Goal: Information Seeking & Learning: Learn about a topic

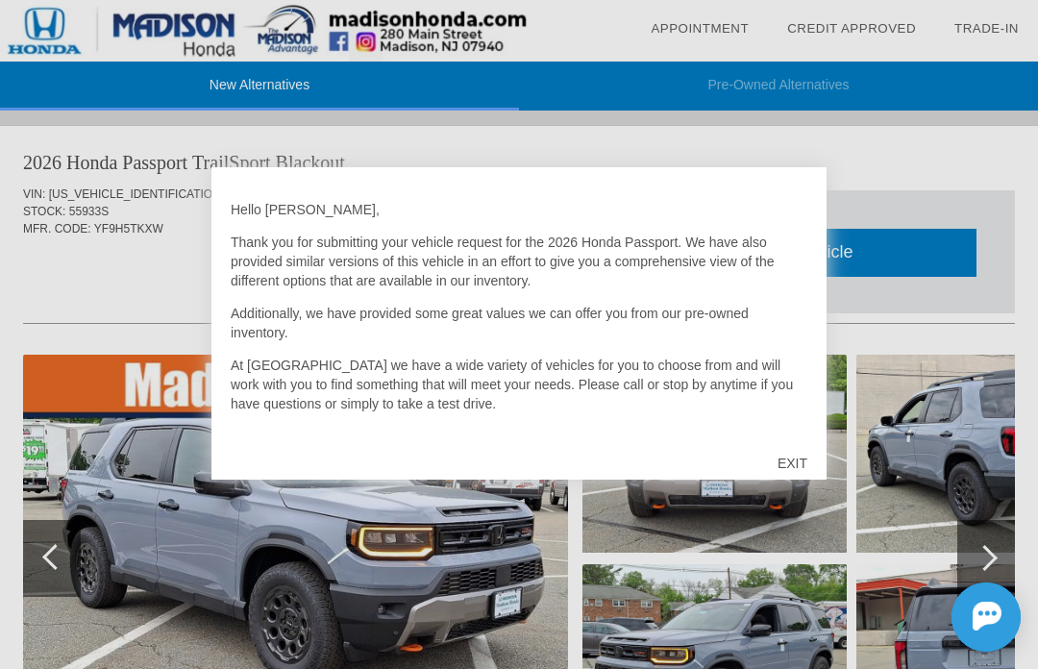
click at [803, 460] on div "EXIT" at bounding box center [793, 464] width 68 height 58
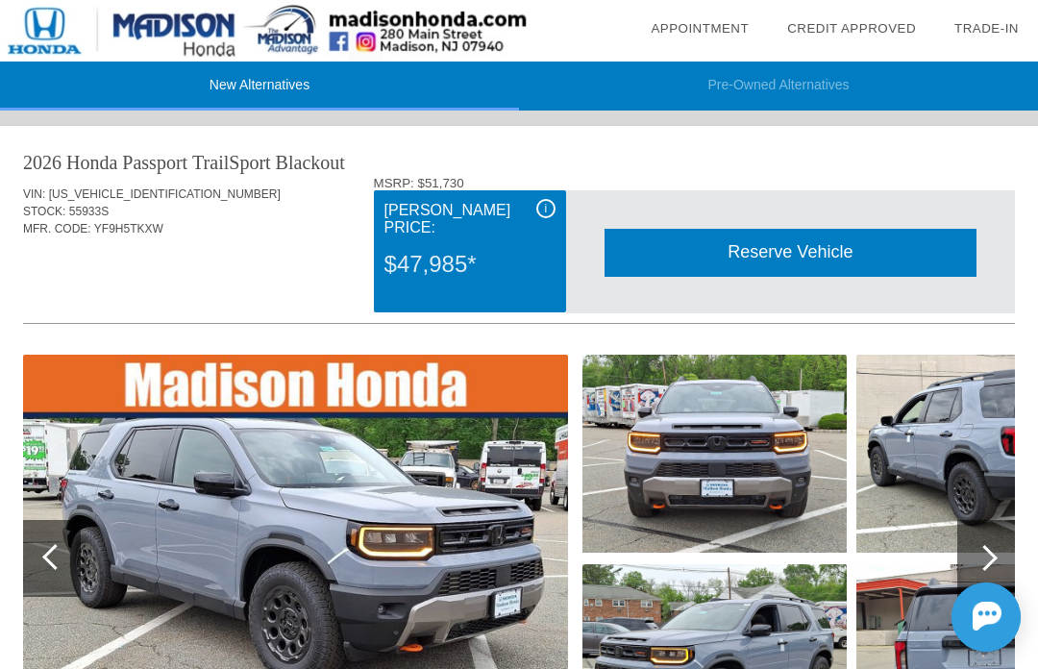
click at [552, 207] on div "i" at bounding box center [545, 208] width 19 height 19
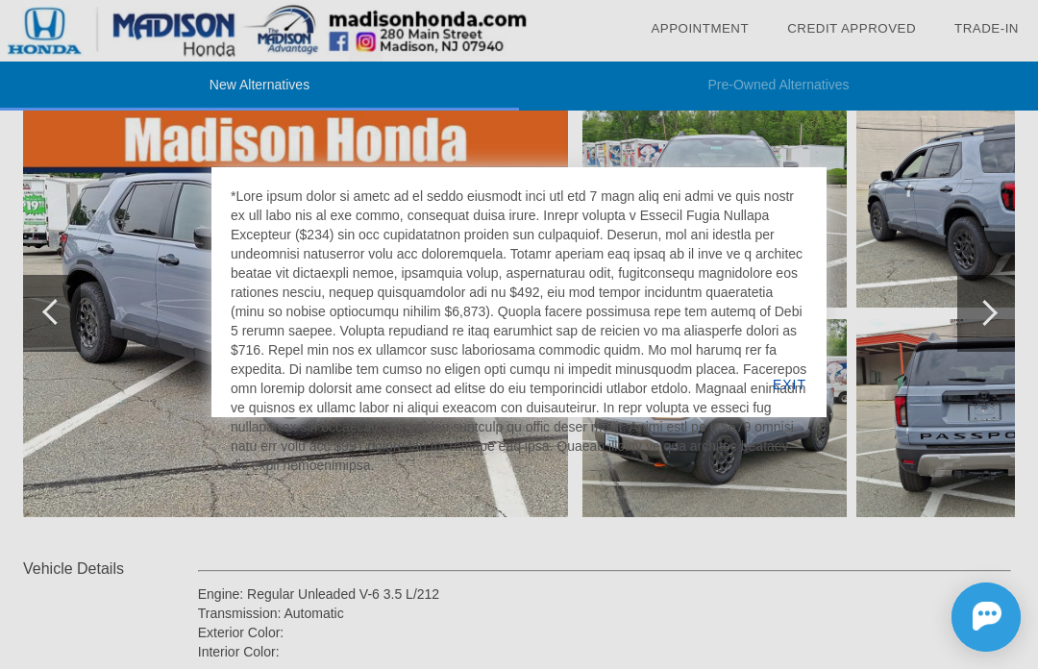
scroll to position [259, 0]
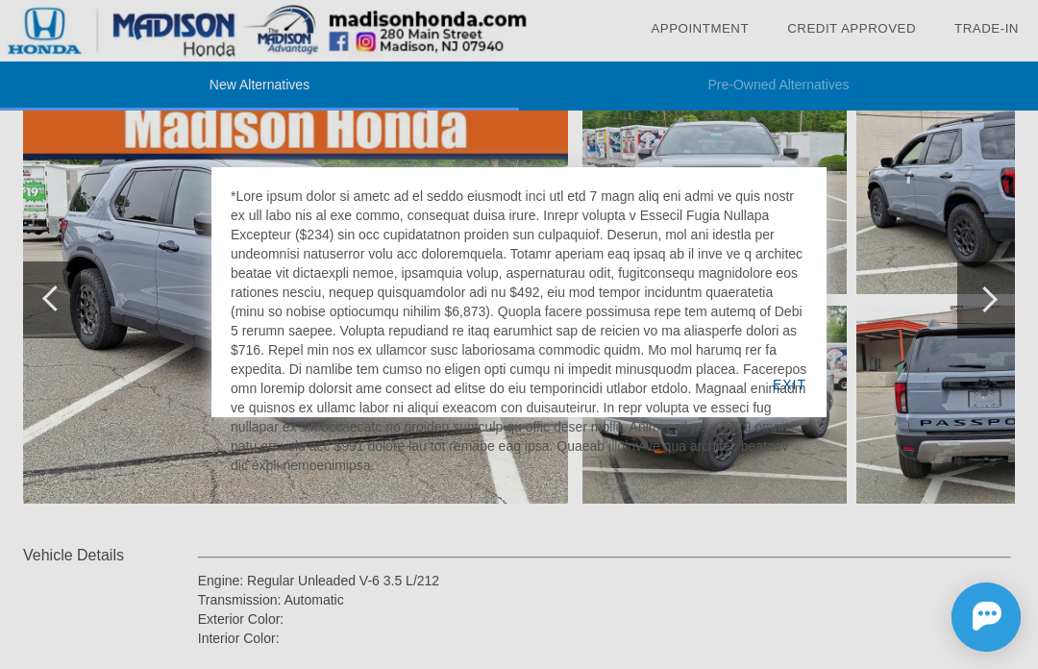
click at [796, 402] on div "EXIT" at bounding box center [790, 384] width 74 height 65
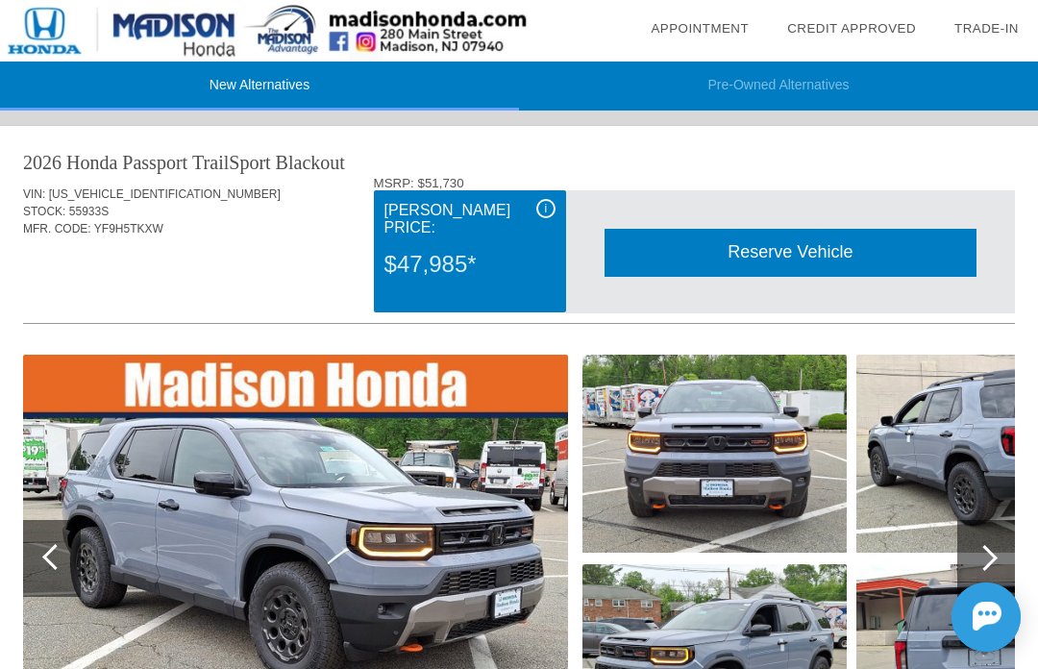
scroll to position [0, 2]
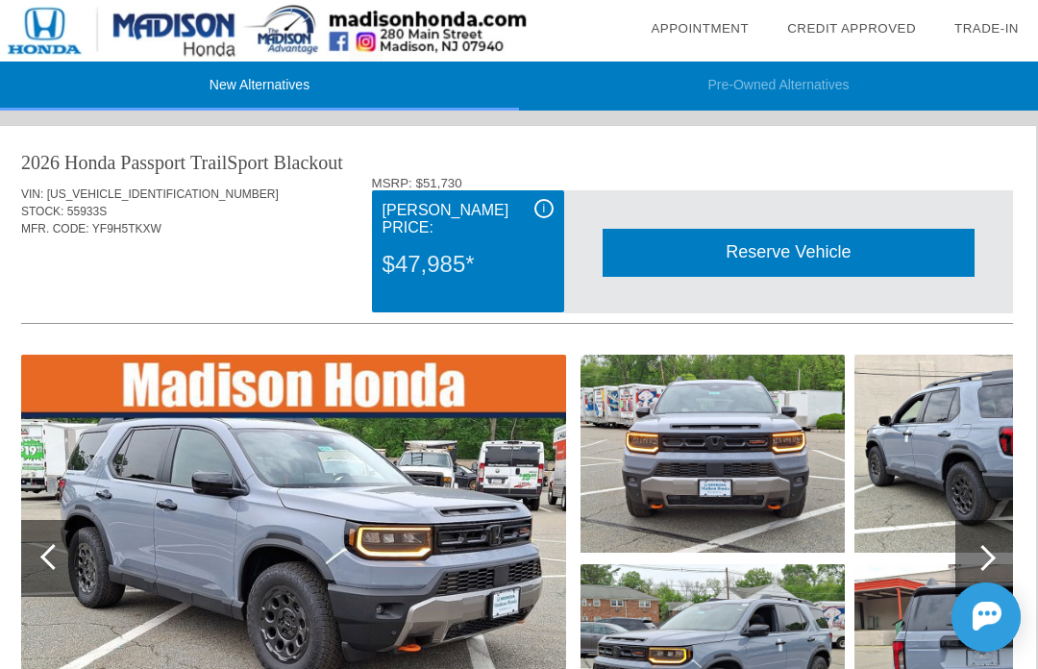
click at [986, 564] on div at bounding box center [983, 558] width 26 height 26
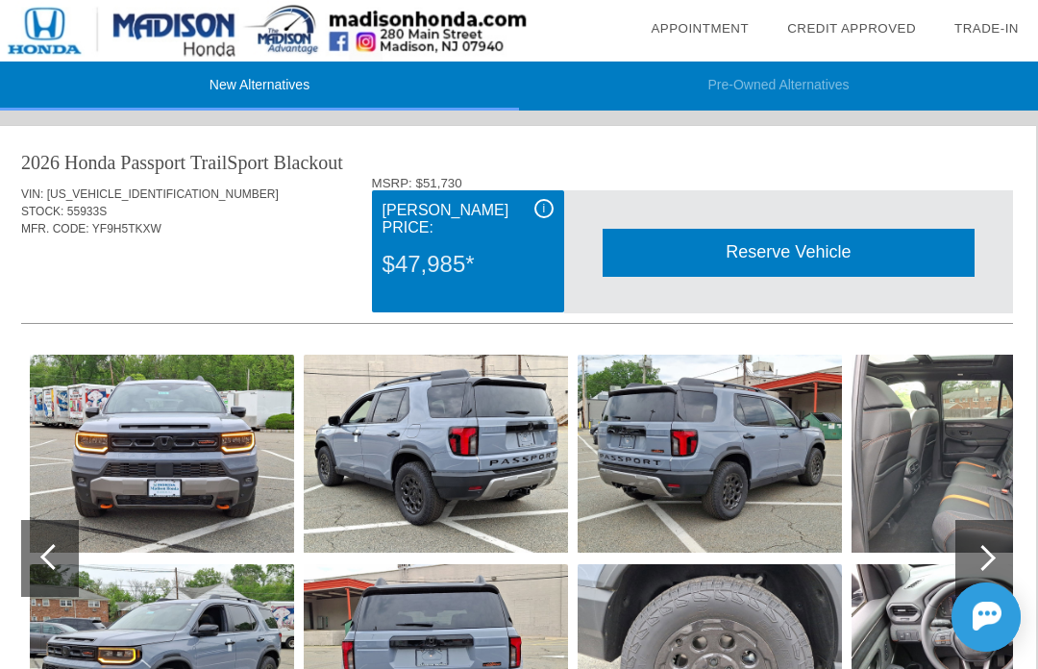
click at [984, 555] on div at bounding box center [983, 558] width 26 height 26
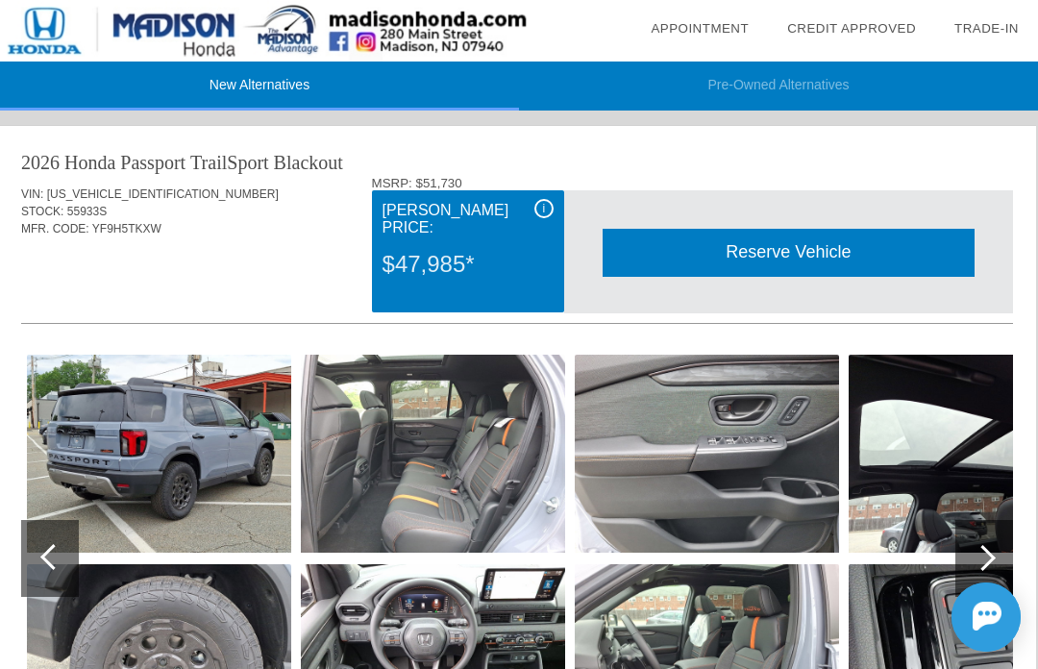
click at [509, 492] on img at bounding box center [433, 454] width 264 height 198
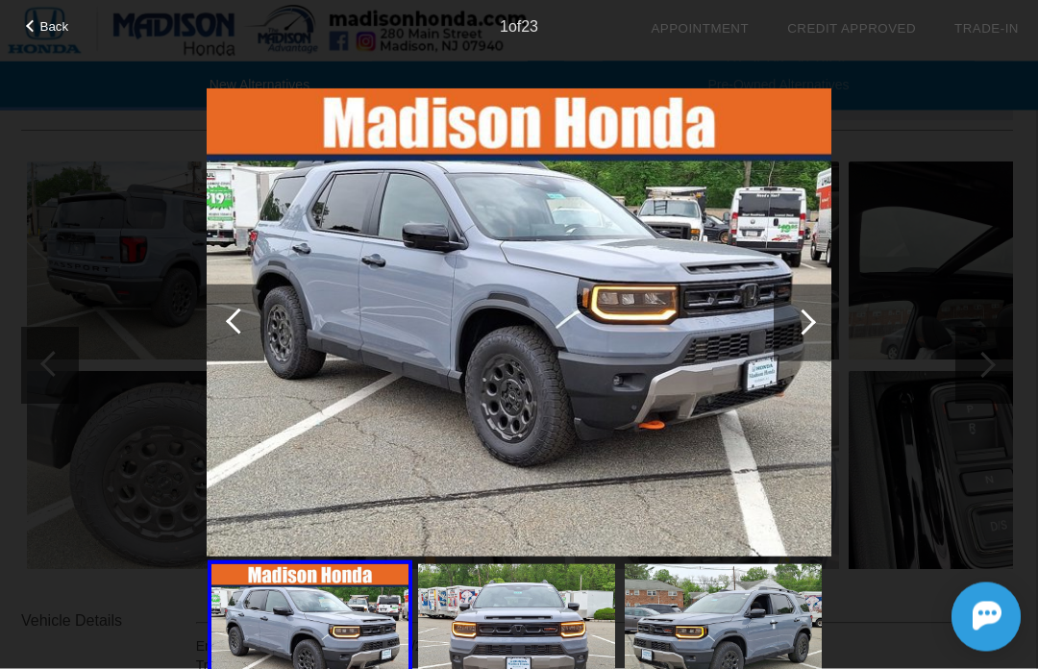
scroll to position [211, 2]
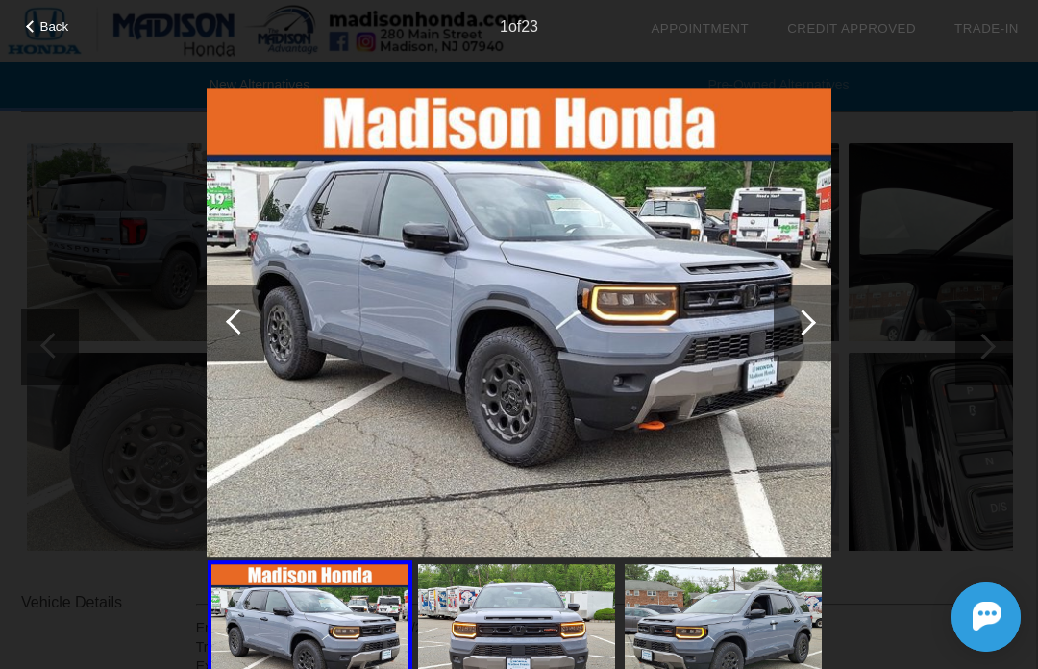
click at [817, 336] on div at bounding box center [803, 323] width 58 height 77
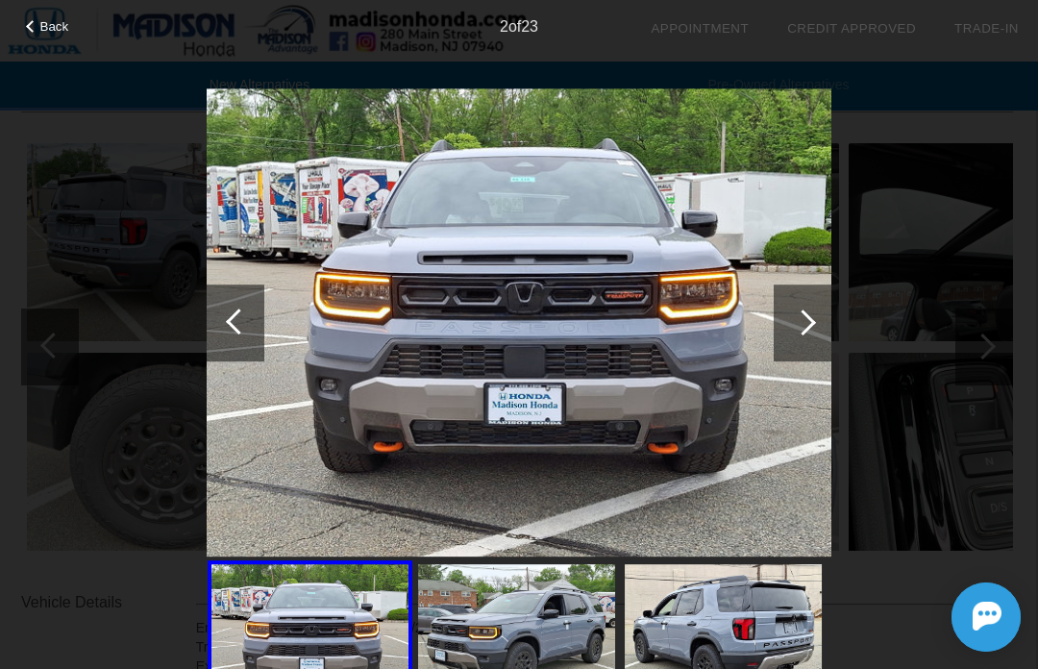
click at [817, 321] on div at bounding box center [803, 323] width 58 height 77
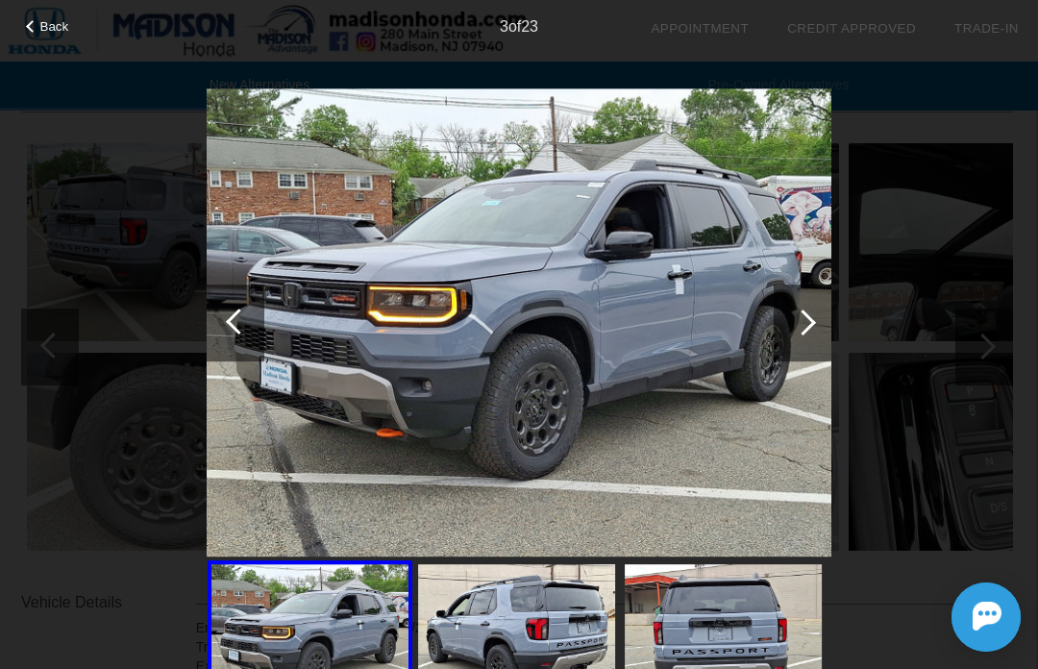
click at [814, 319] on div at bounding box center [803, 323] width 58 height 77
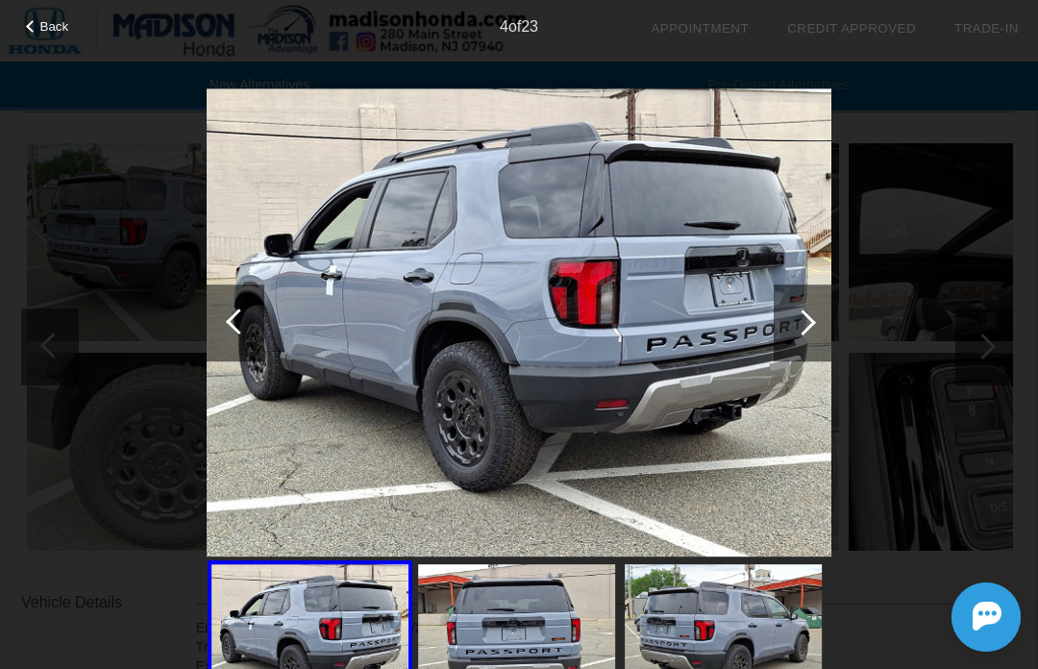
click at [817, 319] on div at bounding box center [803, 323] width 58 height 77
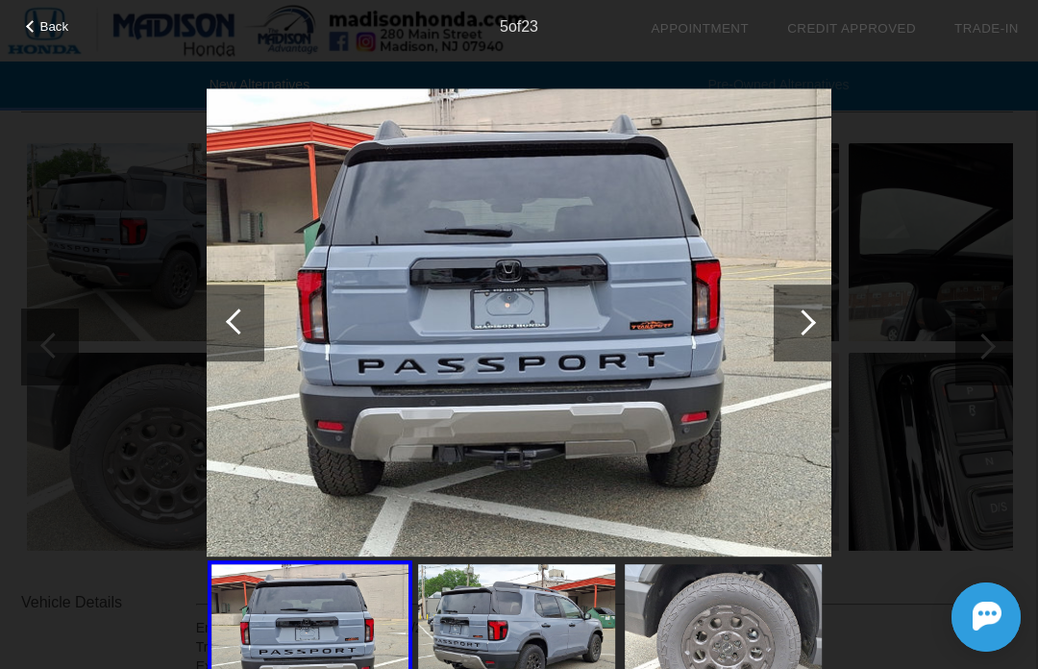
click at [817, 331] on div at bounding box center [803, 323] width 58 height 77
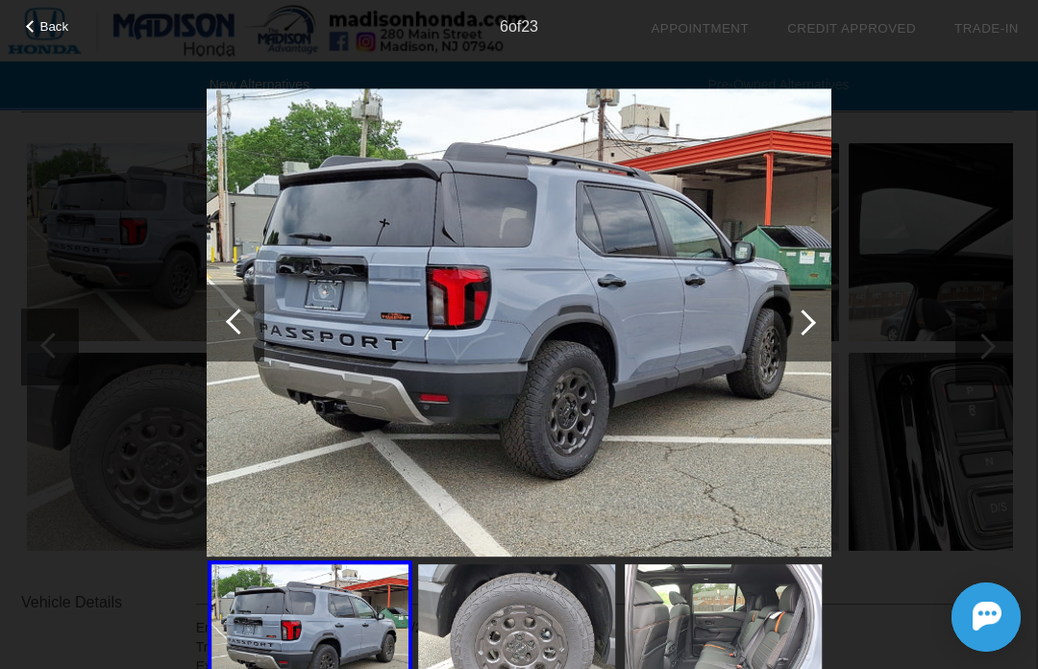
click at [826, 320] on div at bounding box center [803, 323] width 58 height 77
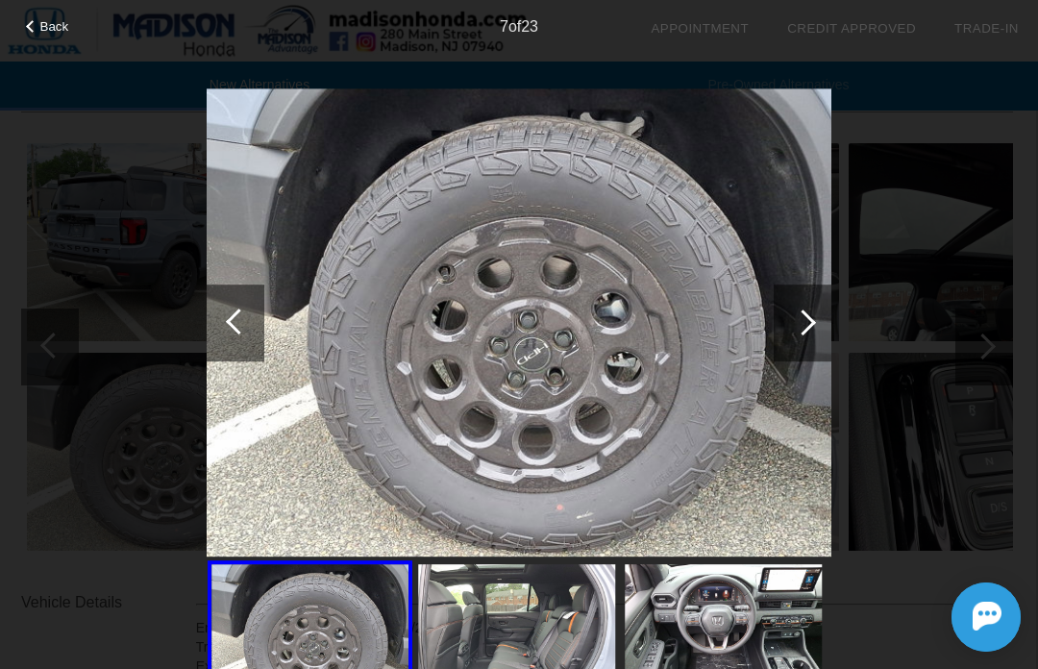
click at [825, 308] on div at bounding box center [803, 323] width 58 height 77
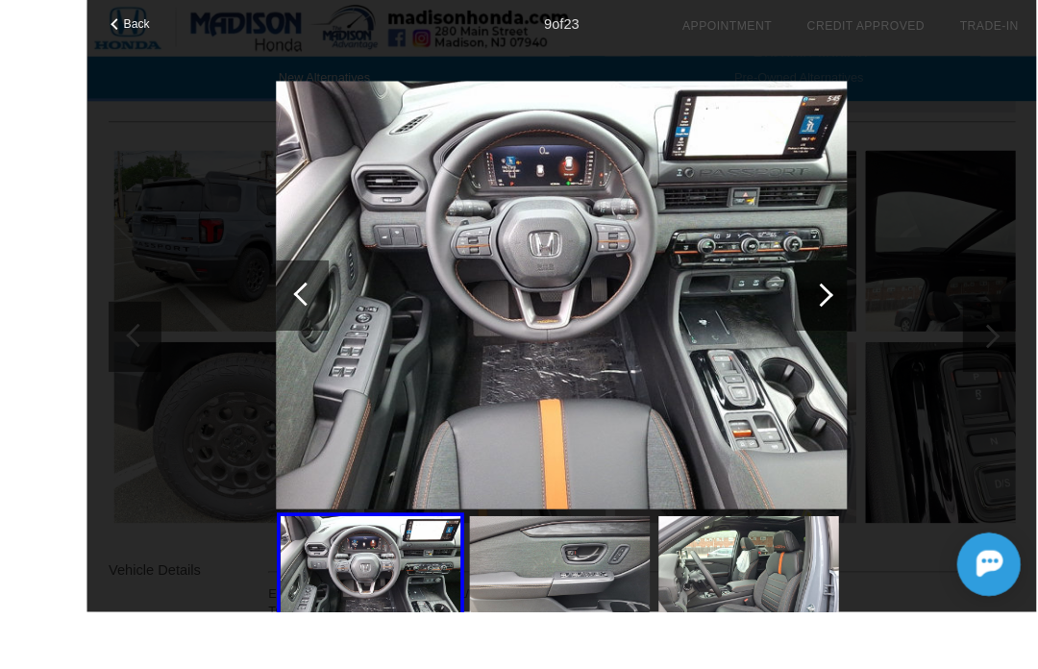
scroll to position [281, 0]
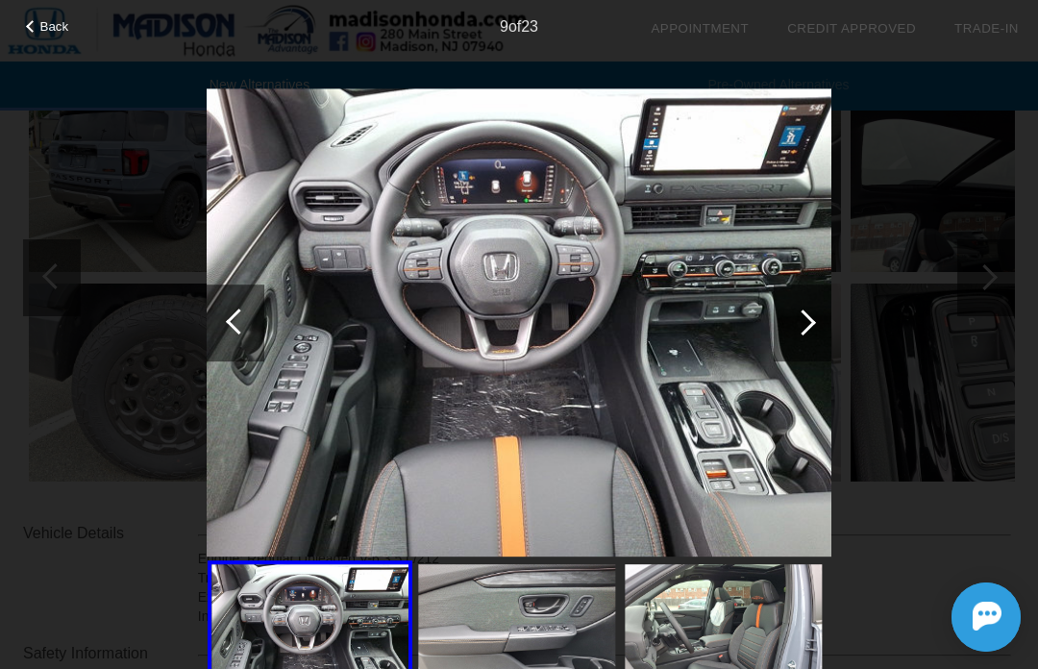
click at [807, 329] on div at bounding box center [803, 323] width 26 height 26
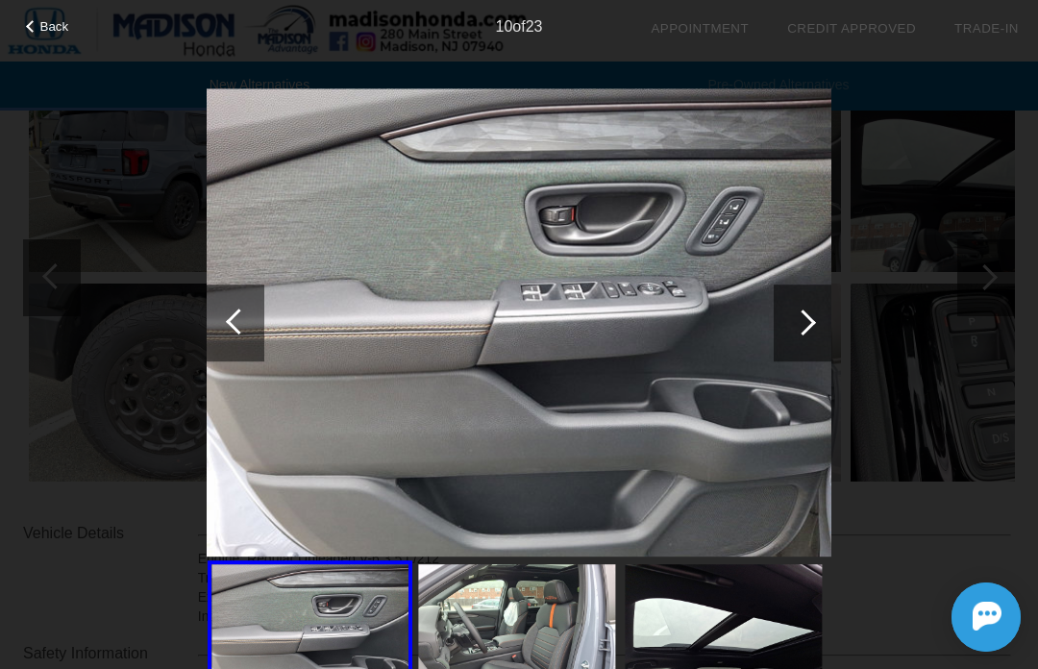
click at [818, 332] on div at bounding box center [803, 323] width 58 height 77
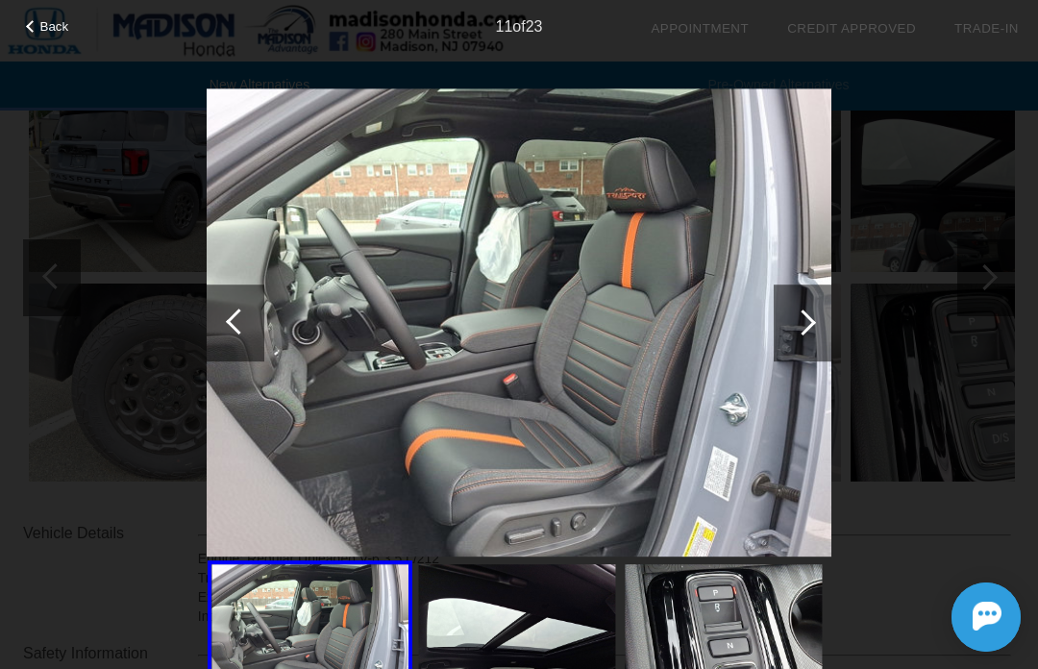
click at [801, 336] on div at bounding box center [803, 323] width 58 height 77
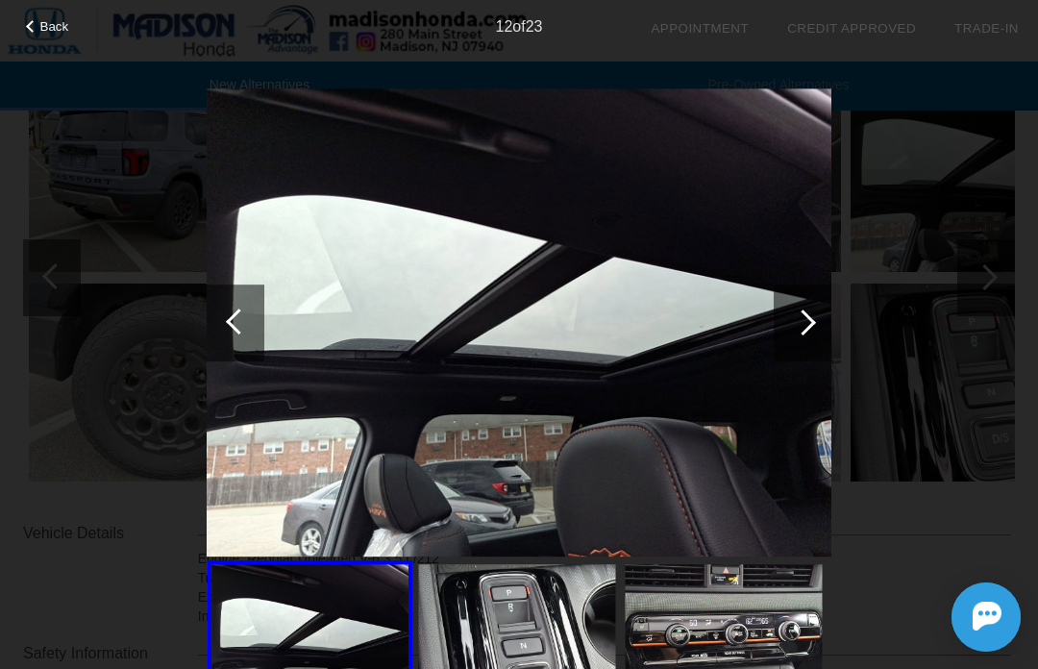
click at [810, 327] on div at bounding box center [803, 323] width 26 height 26
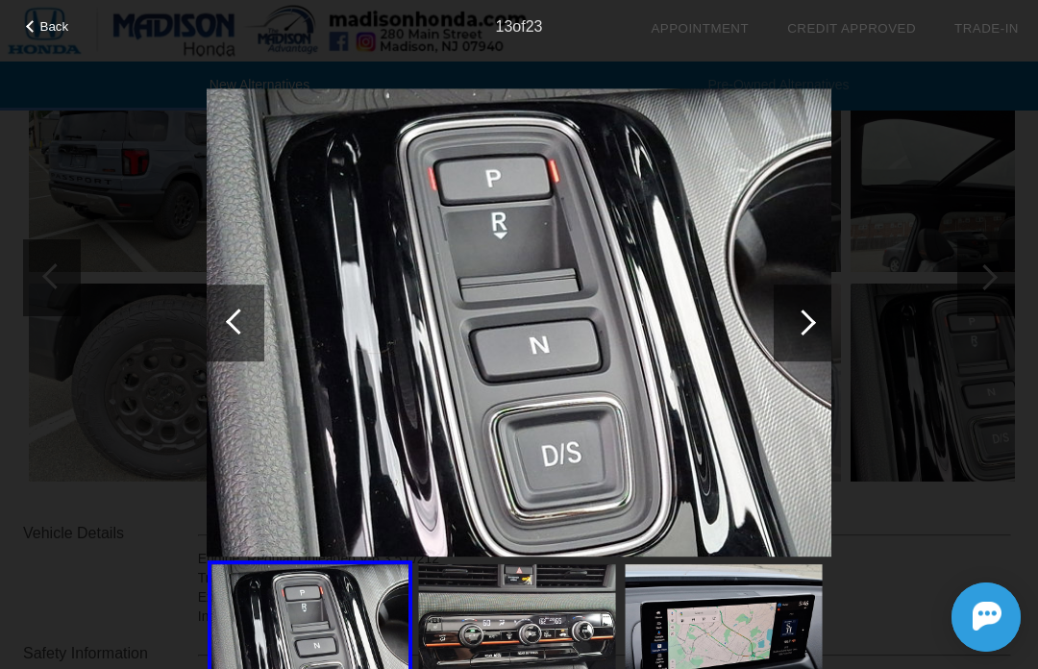
click at [824, 315] on div at bounding box center [803, 323] width 58 height 77
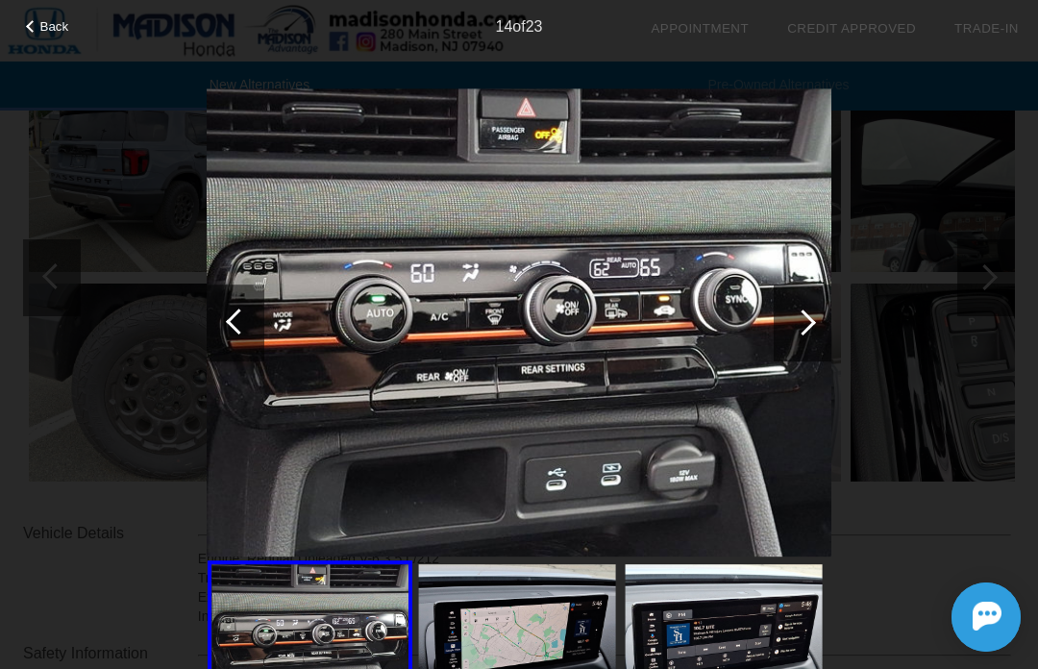
click at [803, 331] on div at bounding box center [803, 323] width 26 height 26
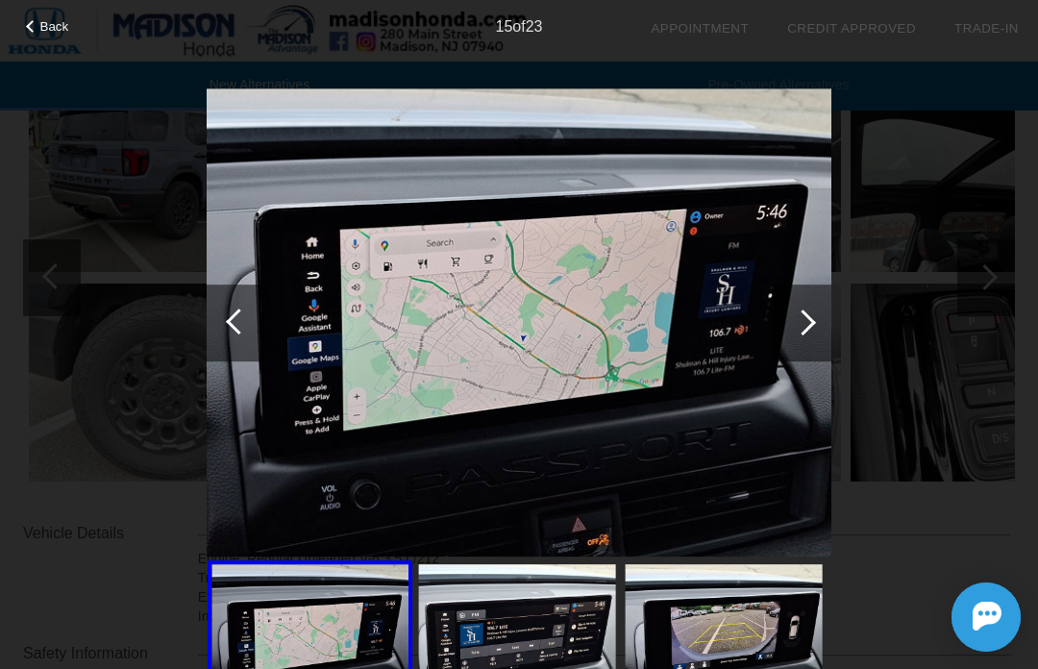
click at [824, 325] on div at bounding box center [803, 323] width 58 height 77
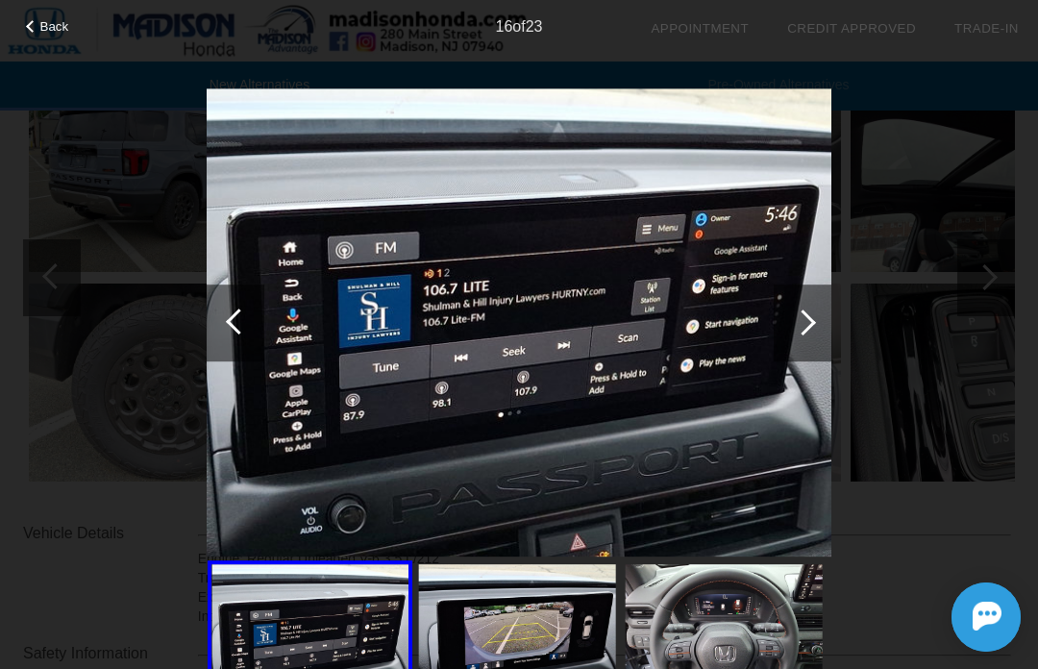
click at [824, 321] on div at bounding box center [803, 323] width 58 height 77
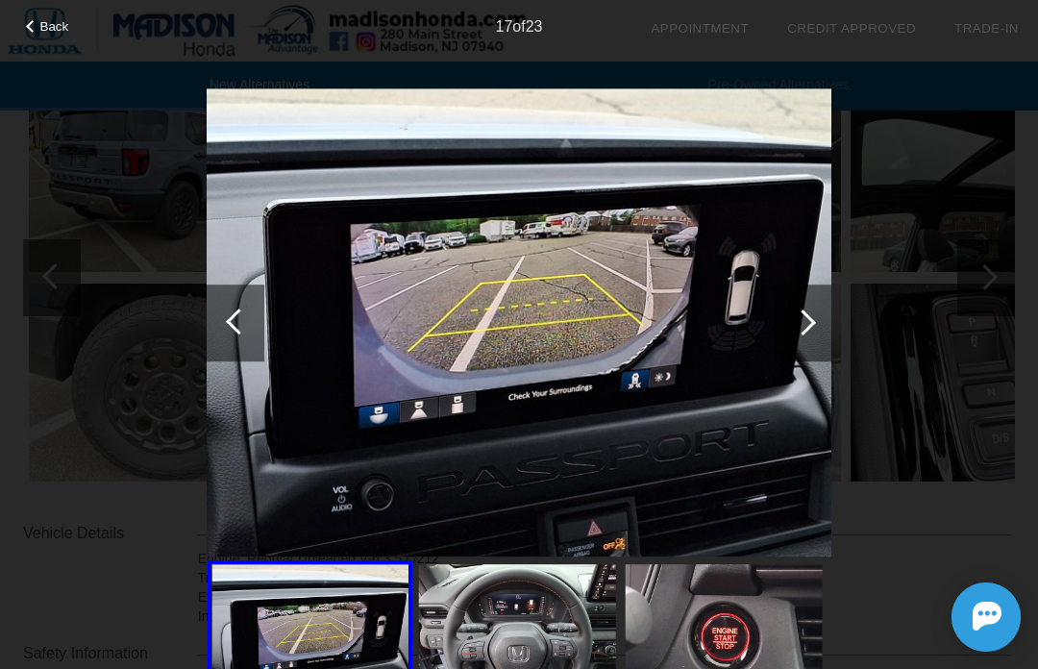
click at [820, 325] on div at bounding box center [803, 323] width 58 height 77
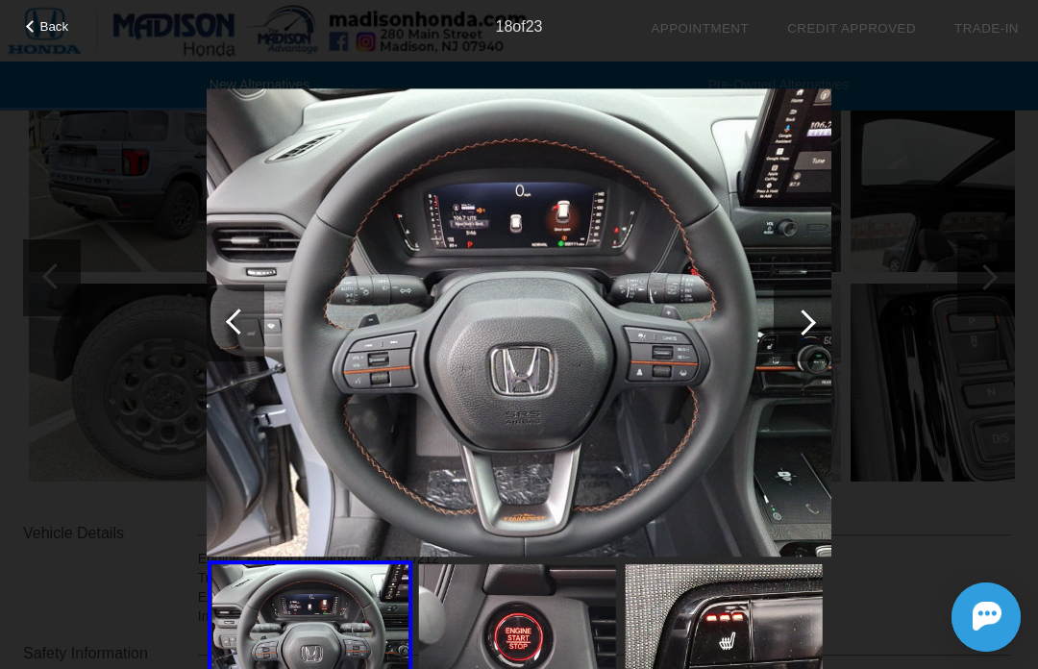
click at [808, 329] on div at bounding box center [803, 323] width 26 height 26
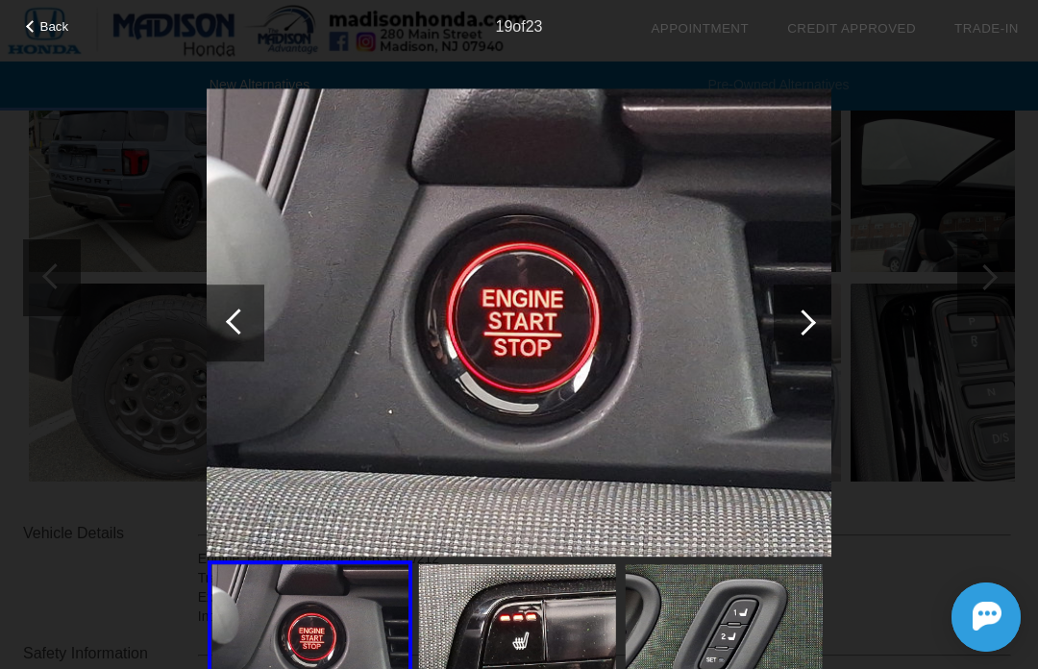
click at [812, 318] on div at bounding box center [803, 323] width 58 height 77
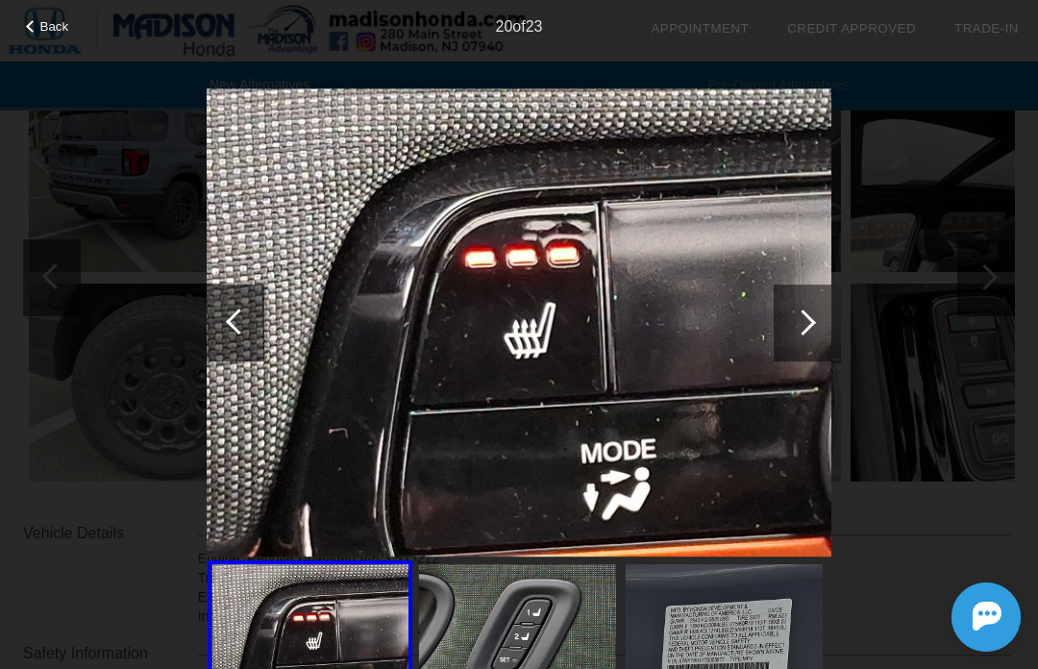
click at [810, 321] on div at bounding box center [803, 323] width 26 height 26
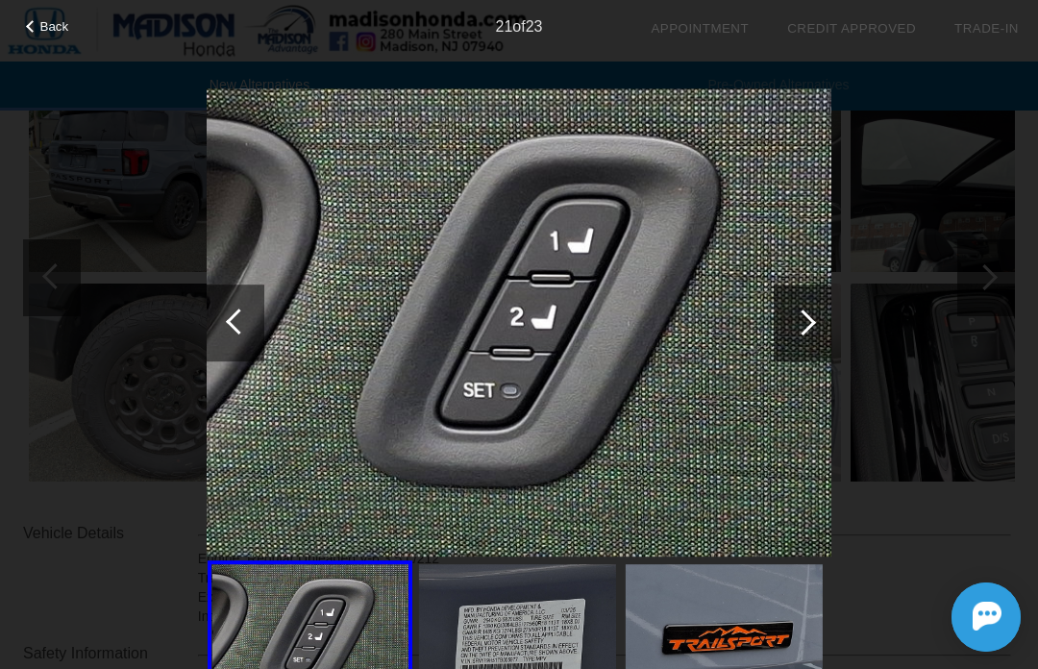
click at [806, 327] on div at bounding box center [803, 323] width 26 height 26
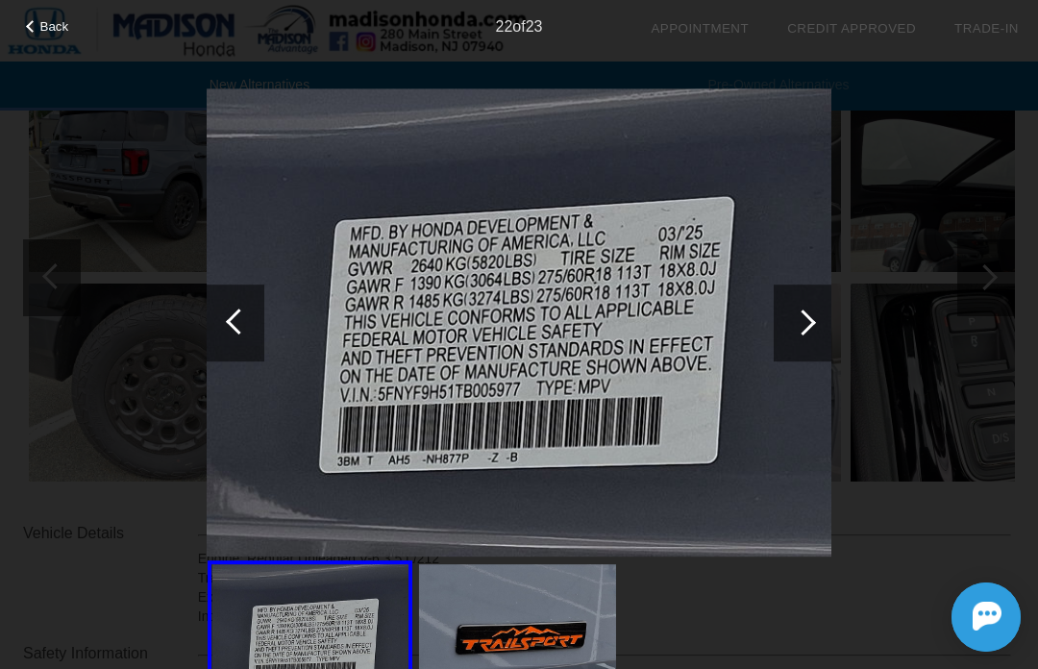
click at [807, 333] on div at bounding box center [803, 323] width 58 height 77
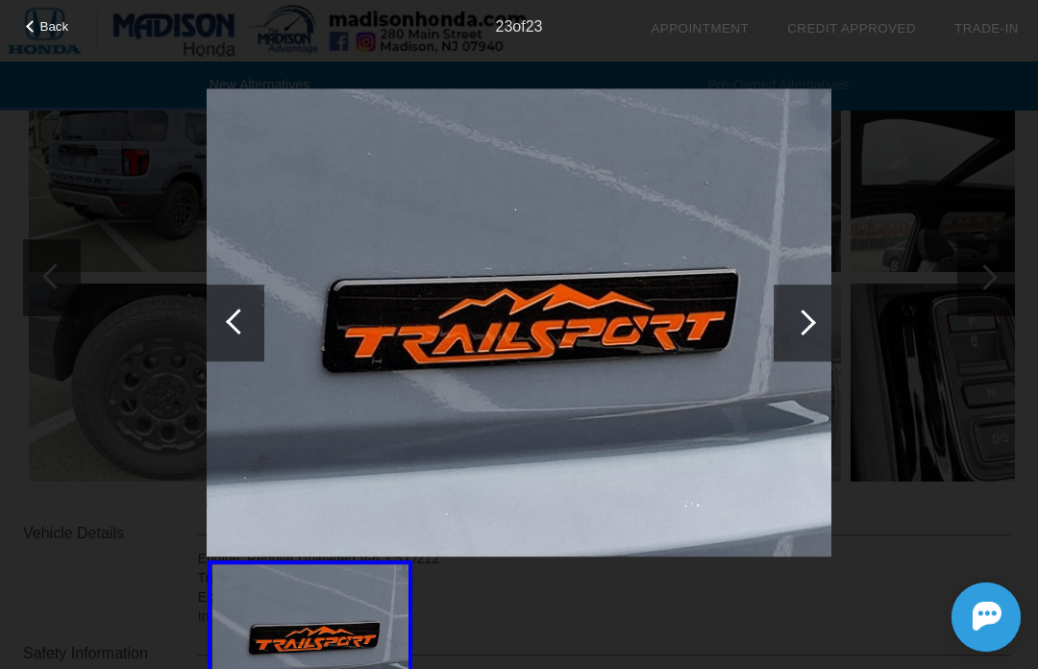
click at [808, 323] on div at bounding box center [803, 323] width 26 height 26
click at [800, 346] on div at bounding box center [803, 323] width 58 height 77
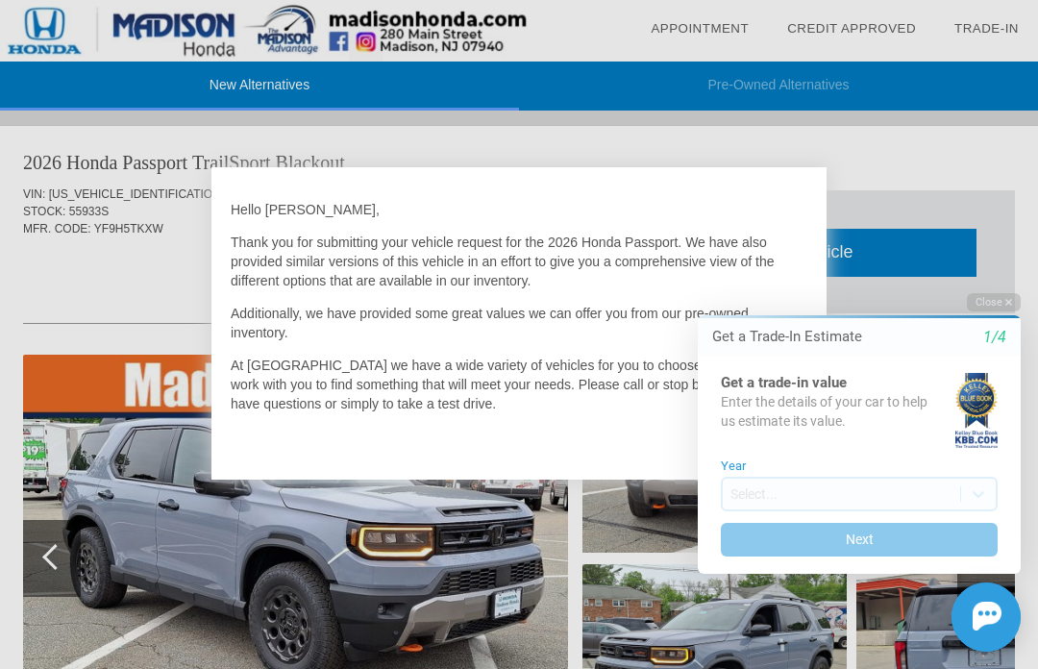
click at [1004, 306] on button "Close" at bounding box center [994, 302] width 54 height 18
click at [997, 301] on button "Close" at bounding box center [994, 302] width 54 height 18
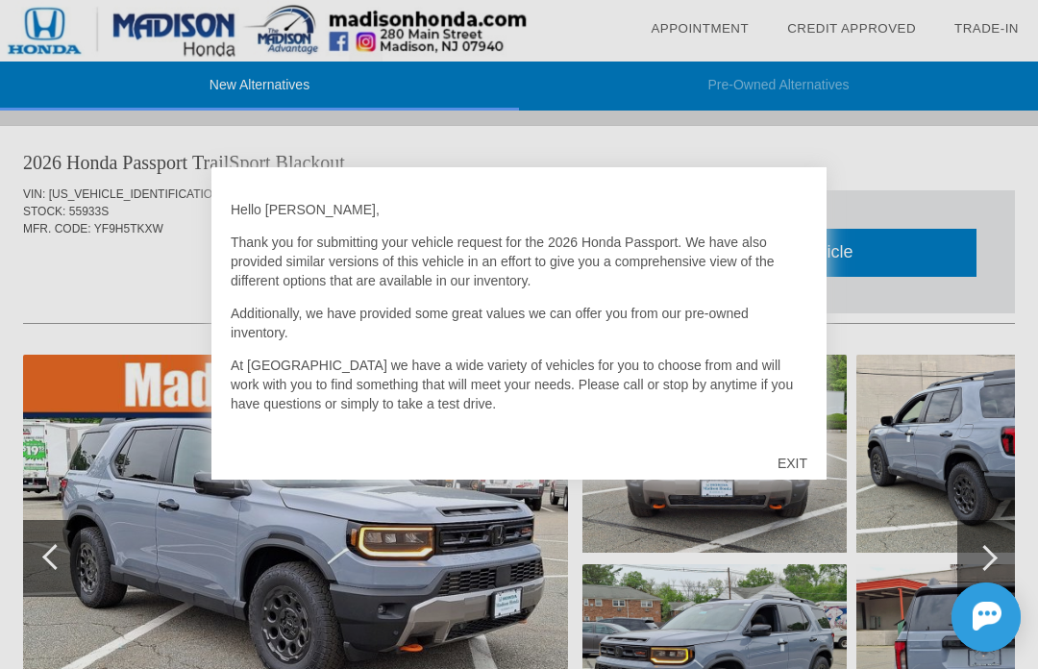
click at [807, 466] on div "EXIT" at bounding box center [793, 464] width 68 height 58
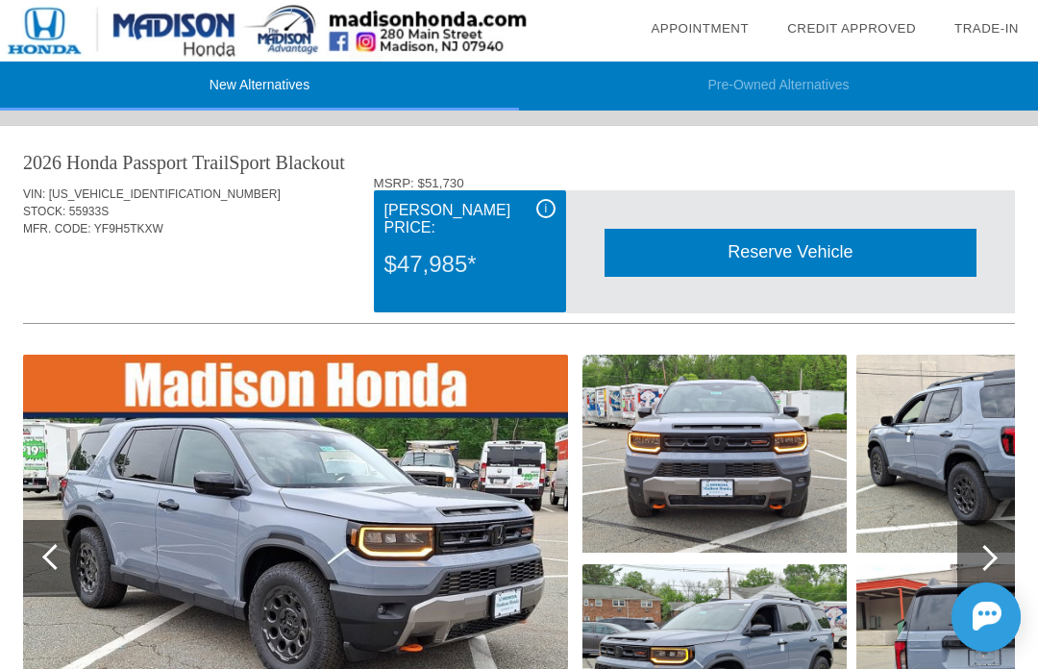
click at [488, 482] on img at bounding box center [295, 559] width 545 height 408
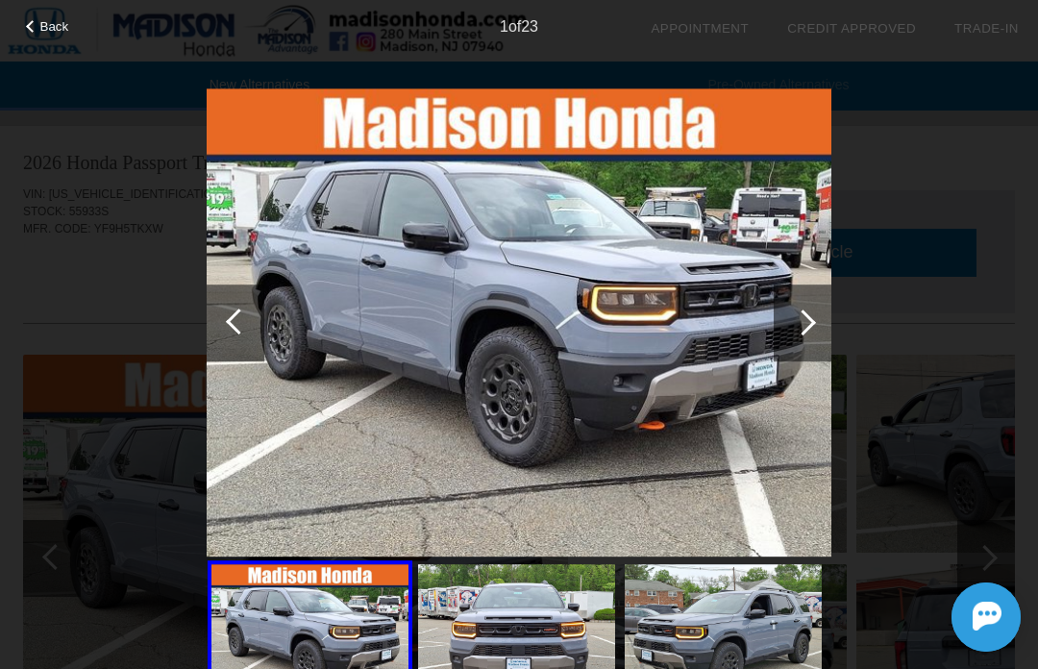
click at [830, 322] on div at bounding box center [803, 323] width 58 height 77
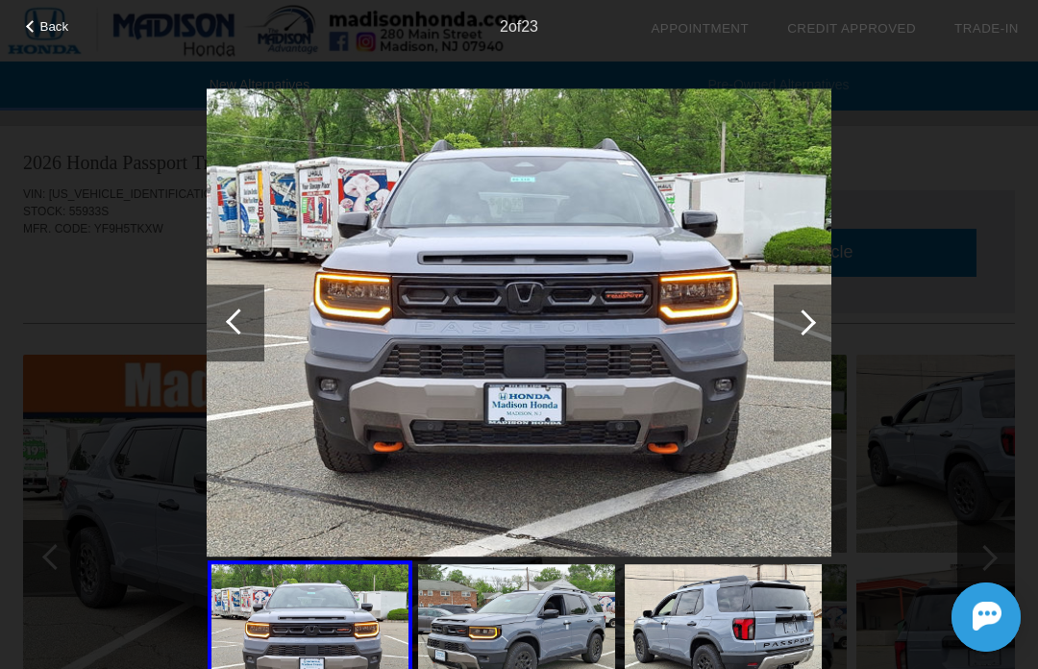
click at [827, 314] on div at bounding box center [803, 323] width 58 height 77
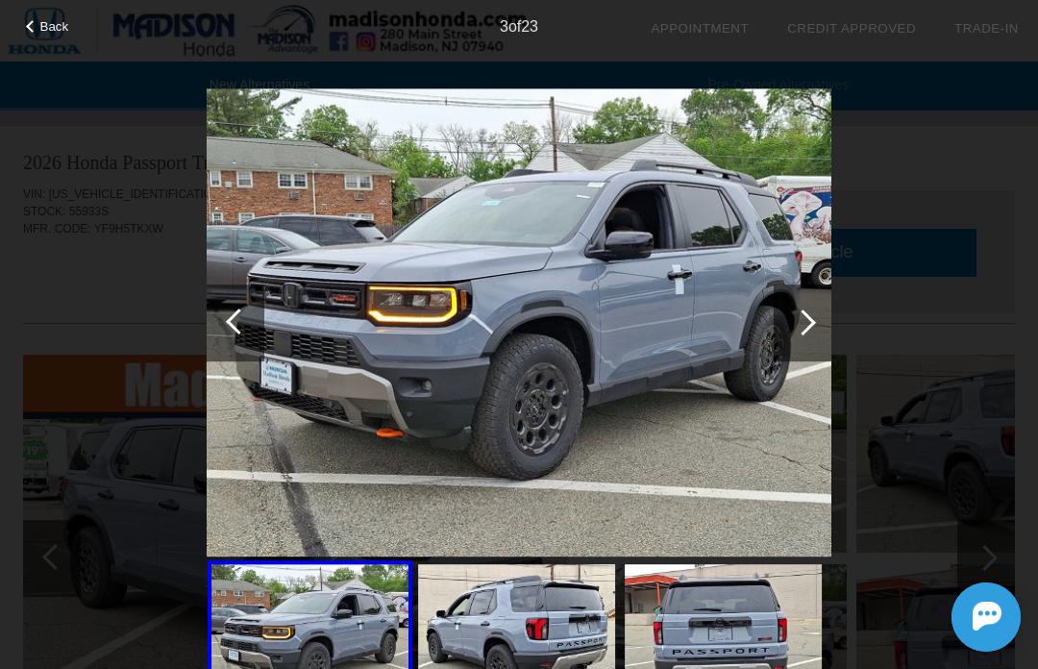
click at [815, 326] on div at bounding box center [803, 323] width 58 height 77
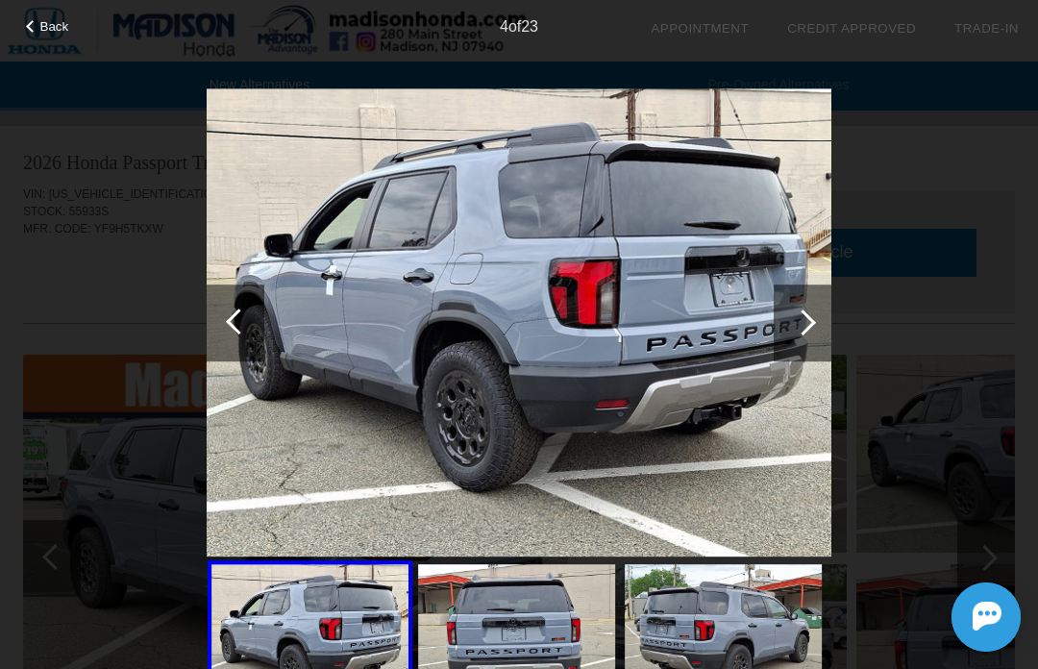
click at [815, 325] on div at bounding box center [803, 323] width 58 height 77
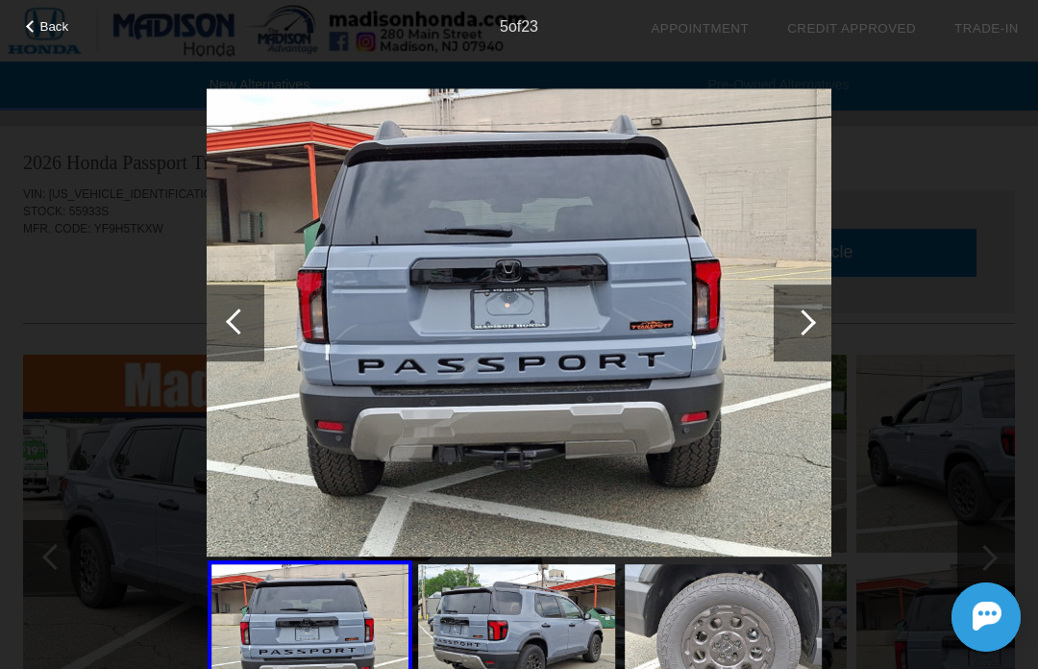
click at [813, 321] on div at bounding box center [803, 323] width 26 height 26
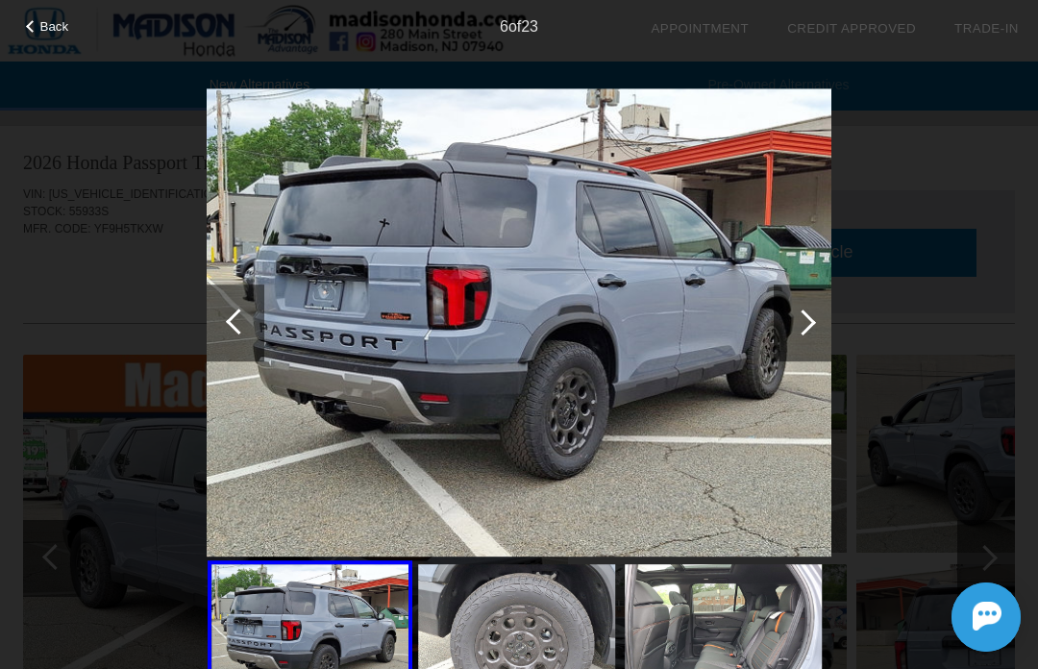
click at [824, 315] on div at bounding box center [803, 323] width 58 height 77
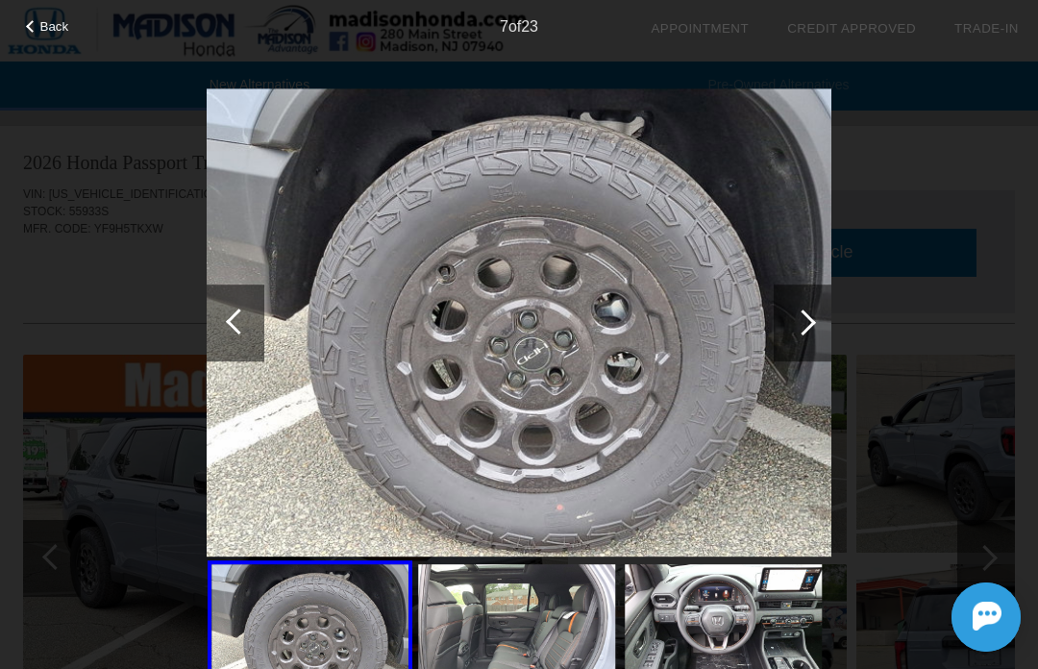
click at [816, 328] on div at bounding box center [803, 323] width 58 height 77
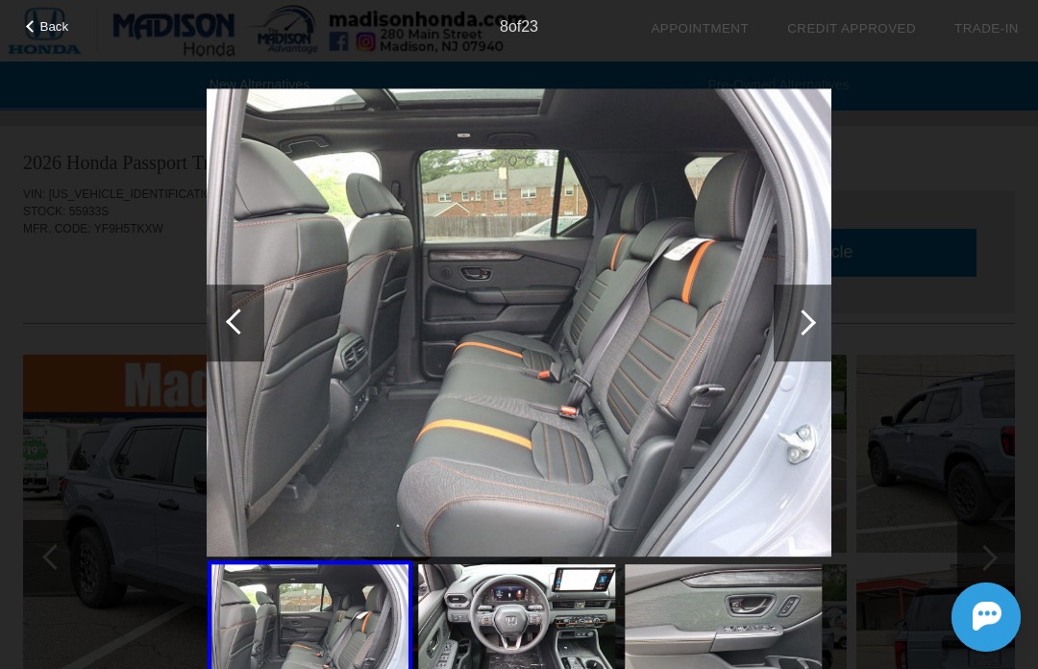
click at [818, 312] on div at bounding box center [803, 323] width 58 height 77
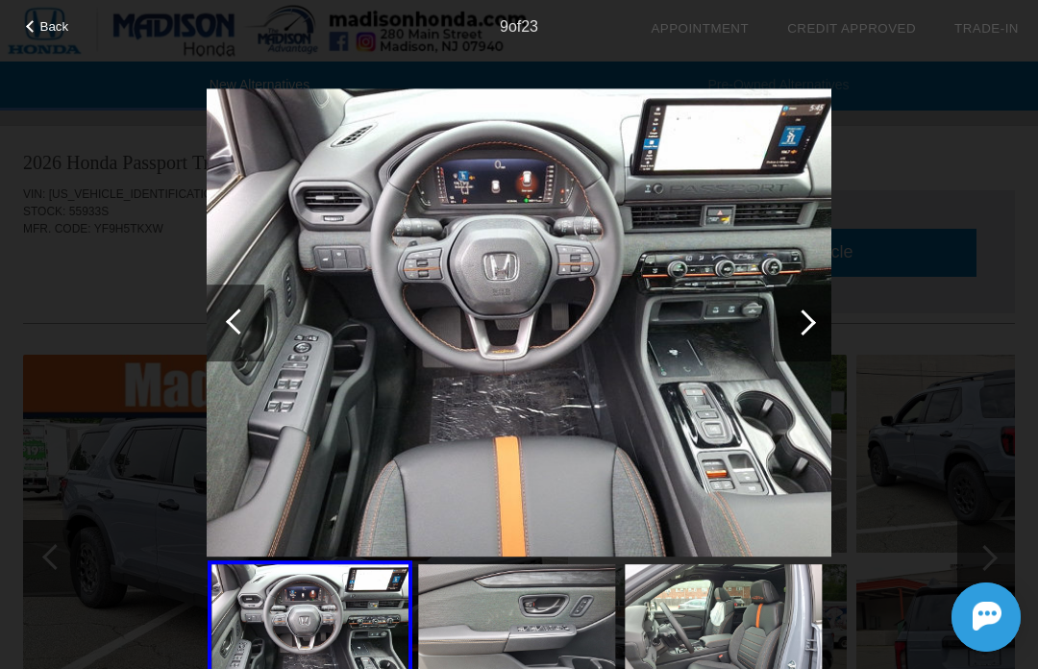
click at [819, 316] on div at bounding box center [803, 323] width 58 height 77
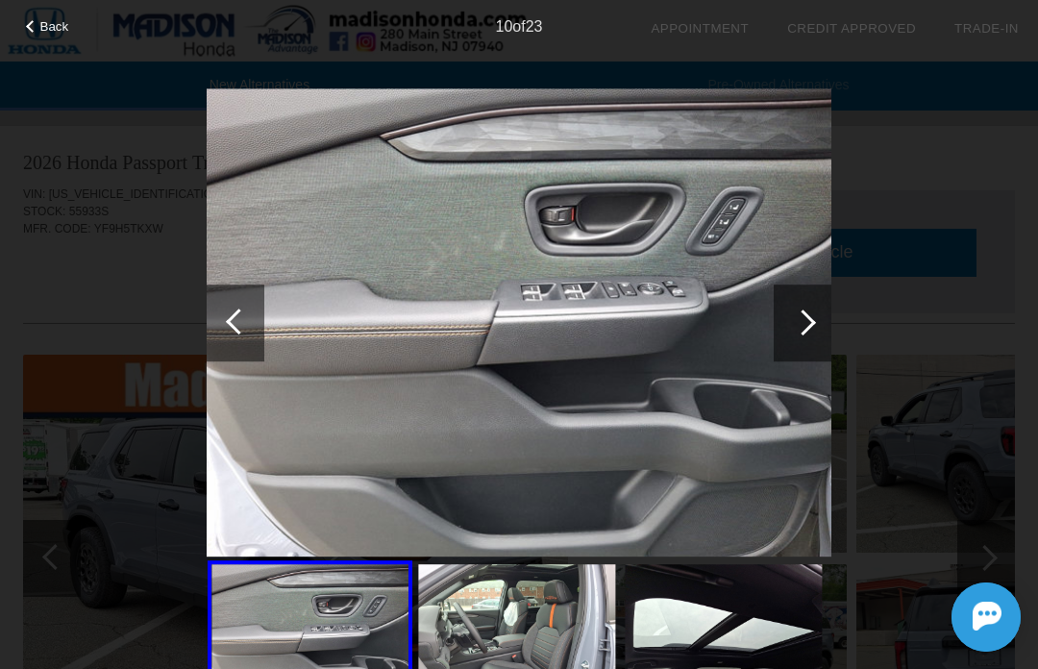
click at [810, 316] on div at bounding box center [803, 323] width 58 height 77
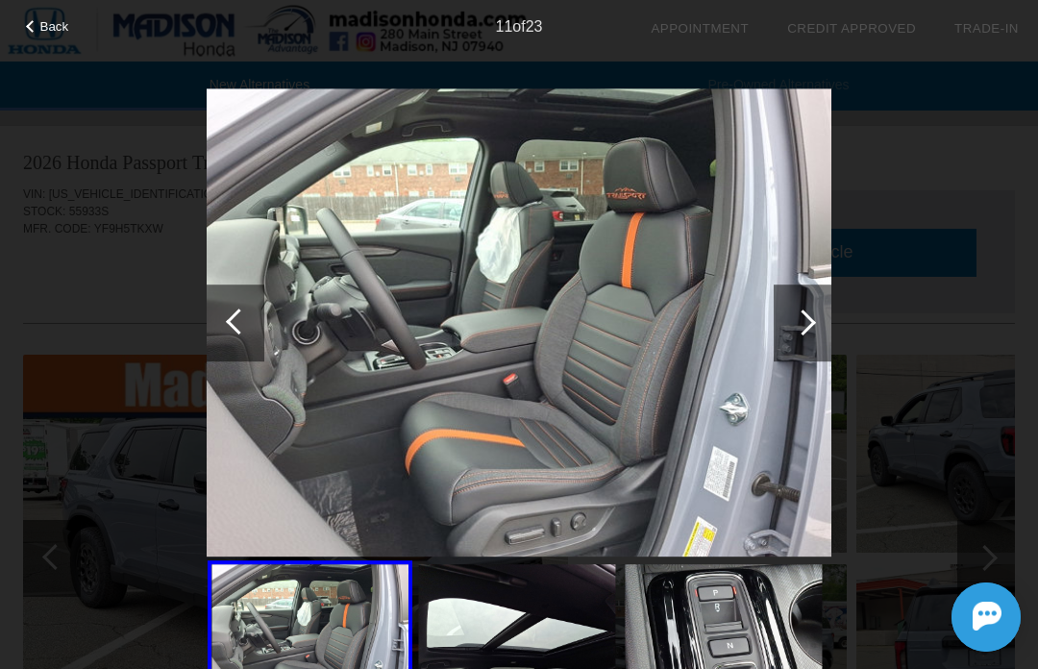
click at [831, 323] on div at bounding box center [803, 323] width 58 height 77
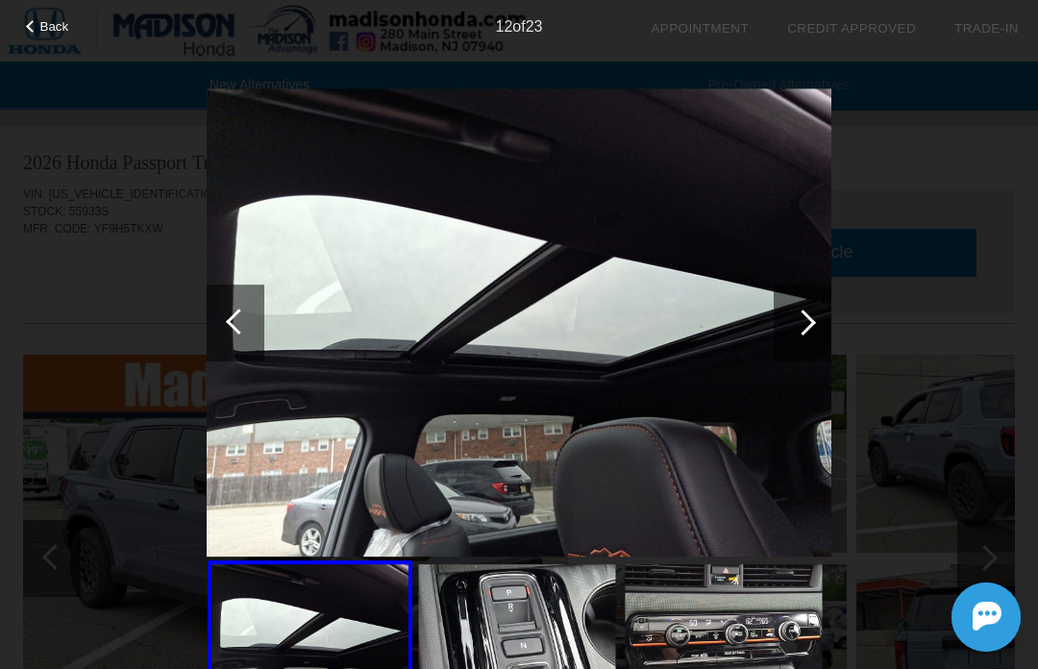
click at [825, 335] on div at bounding box center [803, 323] width 58 height 77
